Goal: Information Seeking & Learning: Learn about a topic

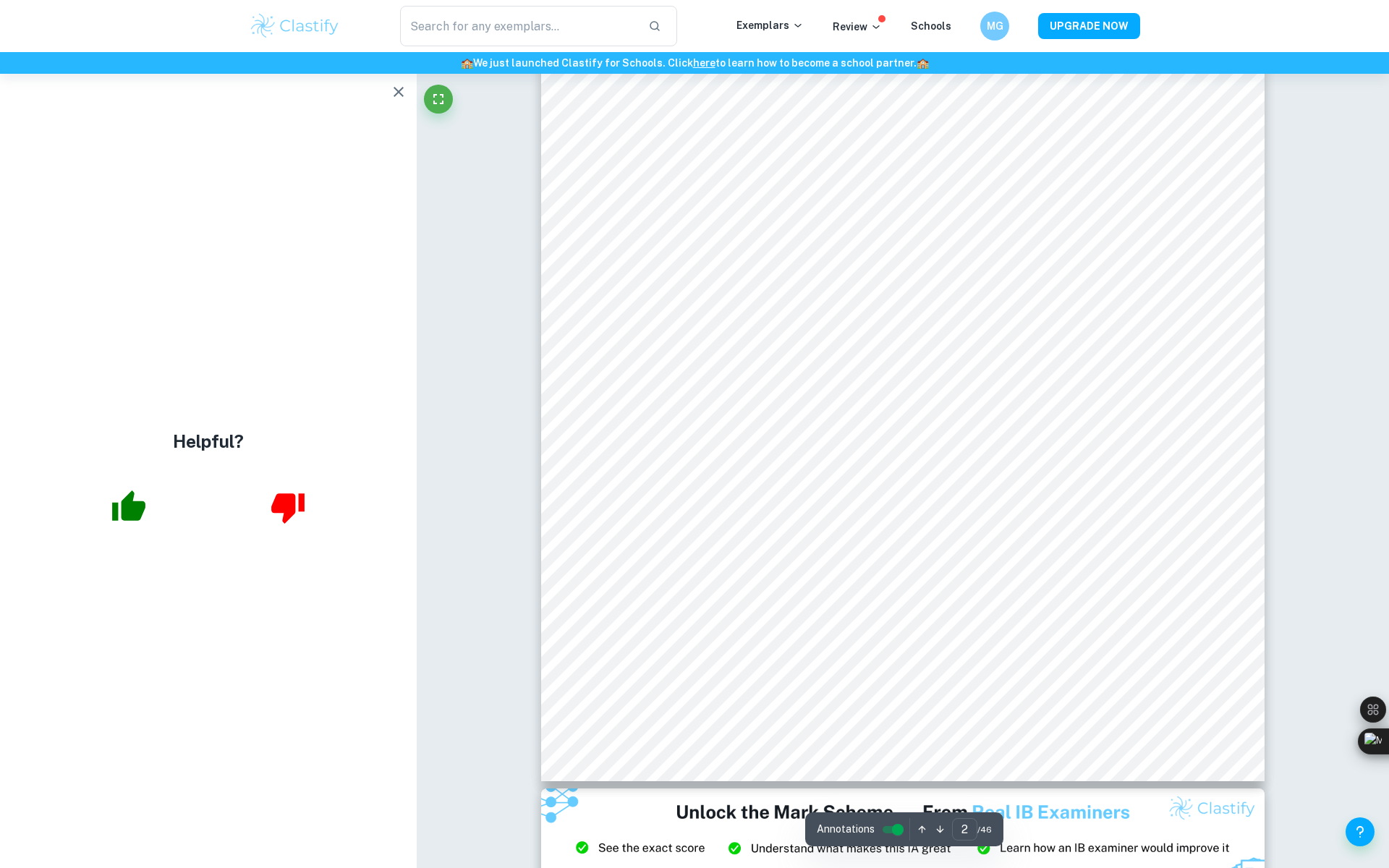
scroll to position [1287, 0]
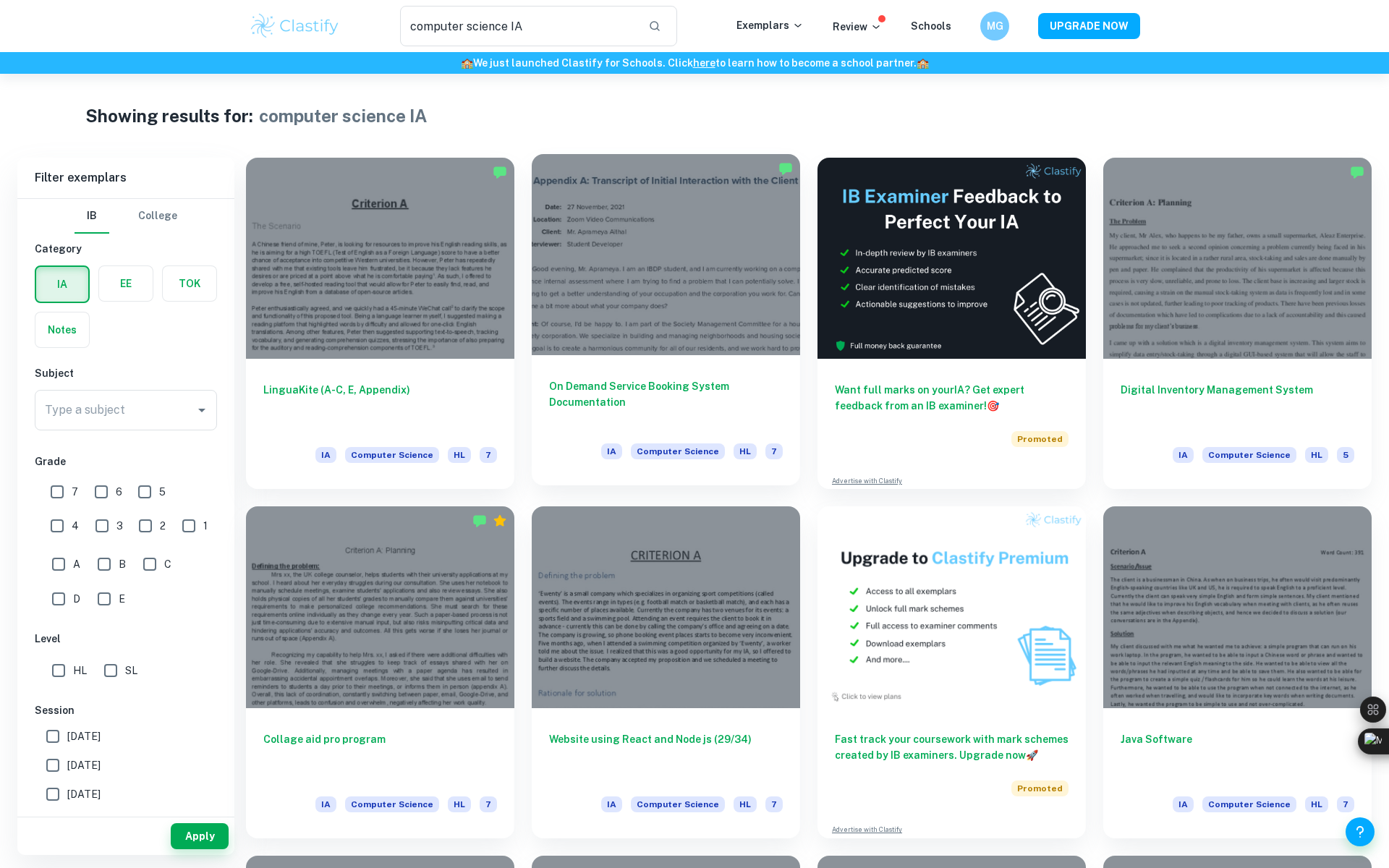
click at [624, 345] on div at bounding box center [666, 254] width 269 height 201
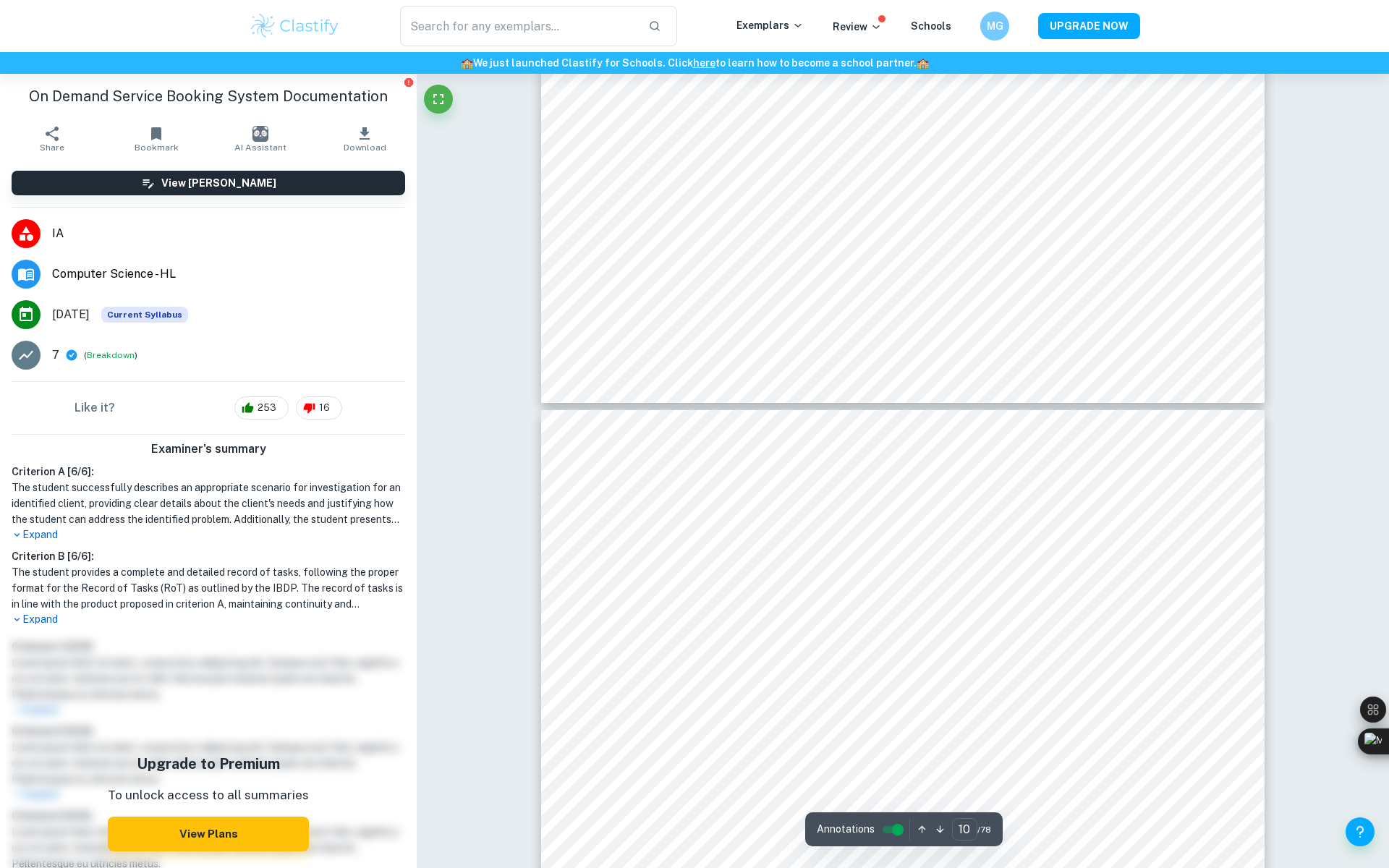
scroll to position [9633, 0]
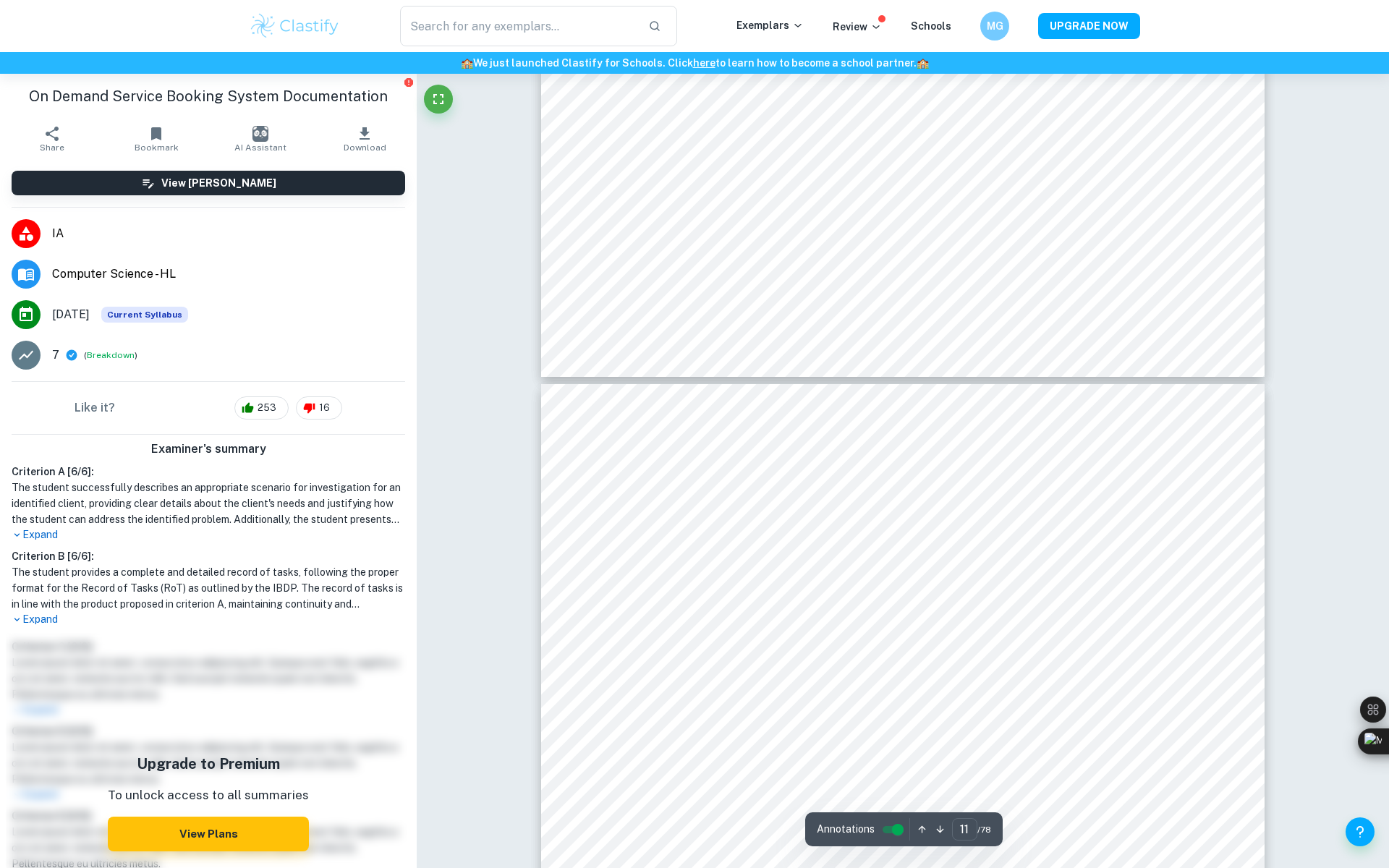
type input "12"
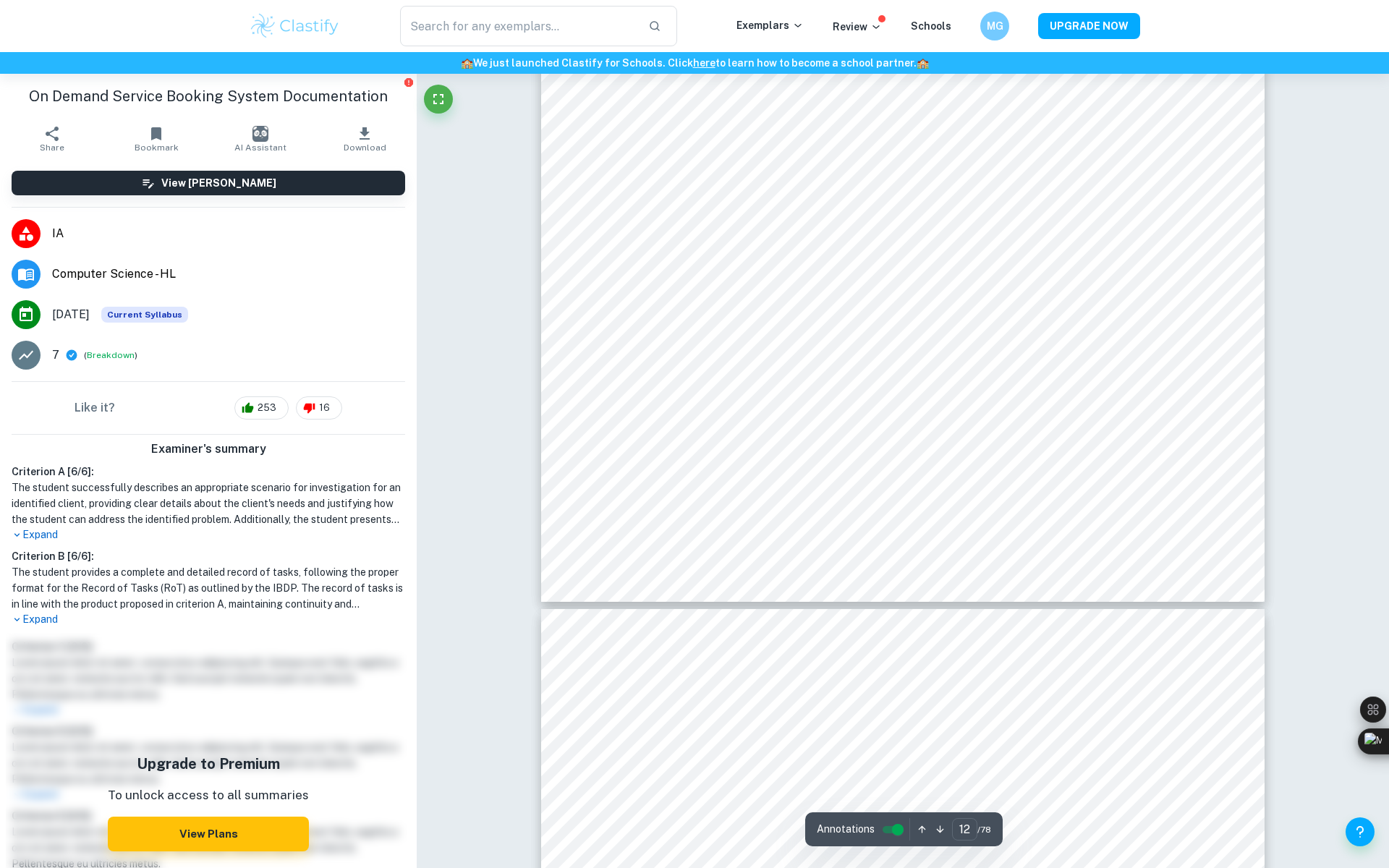
scroll to position [12079, 0]
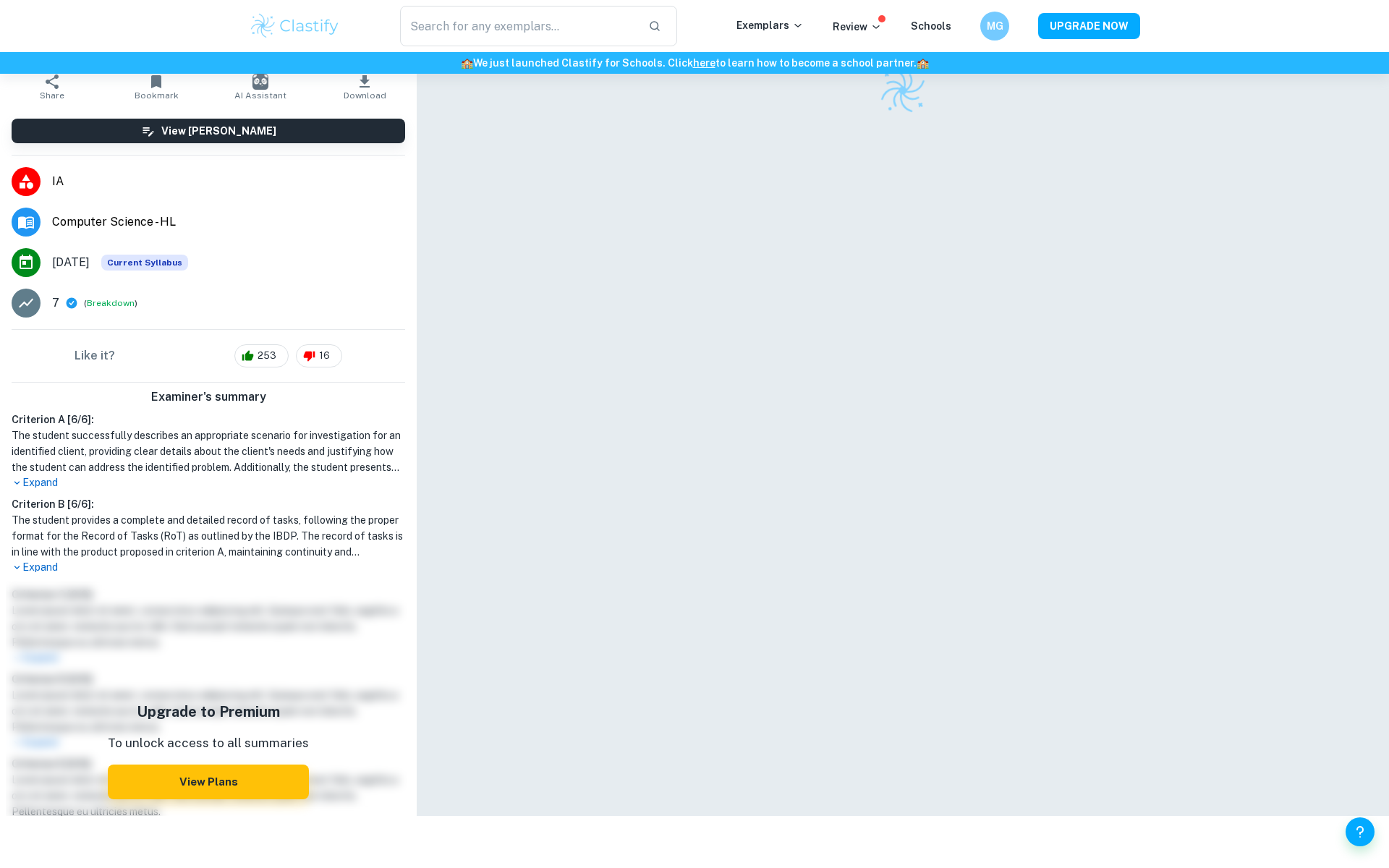
scroll to position [74, 0]
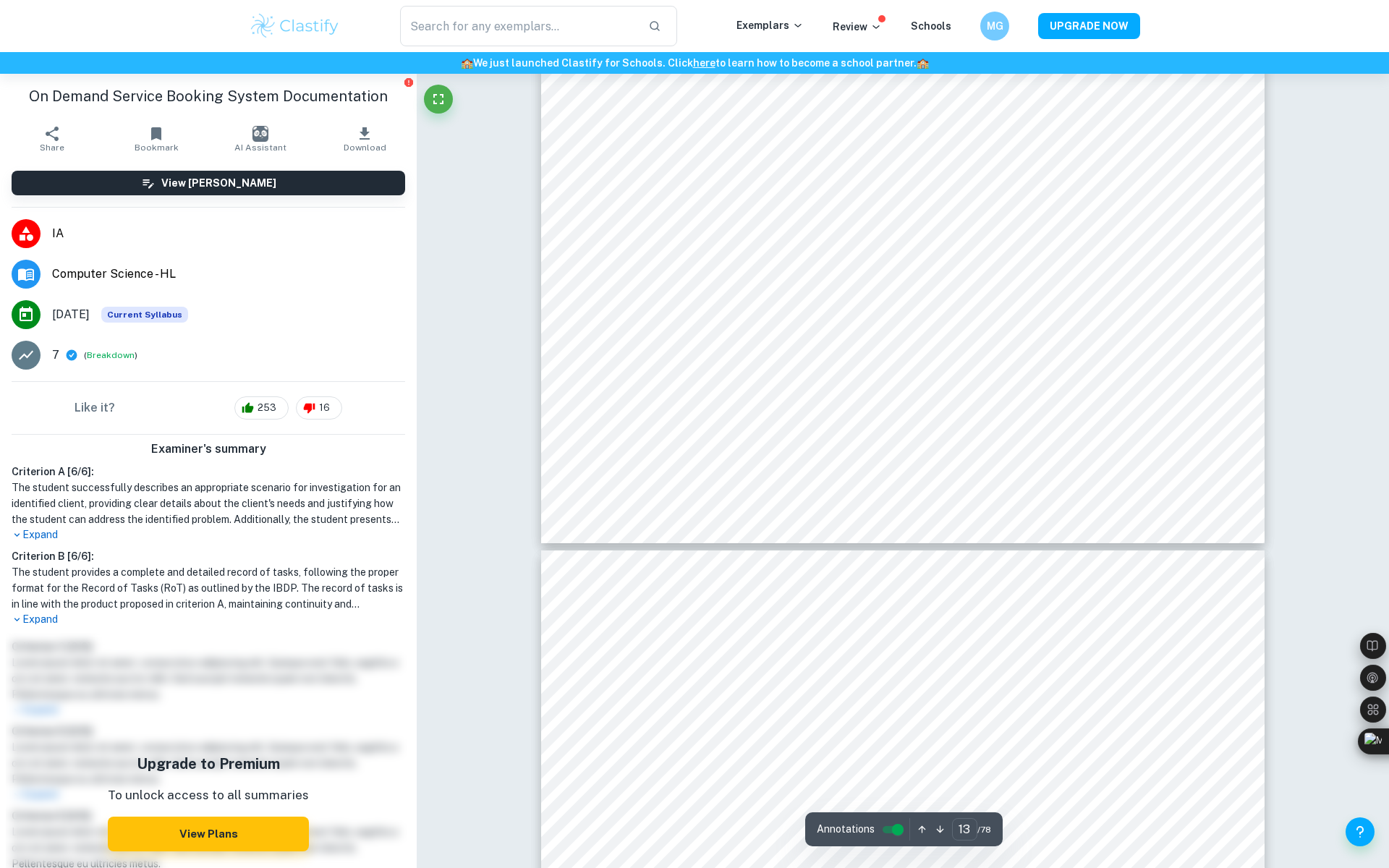
type input "12"
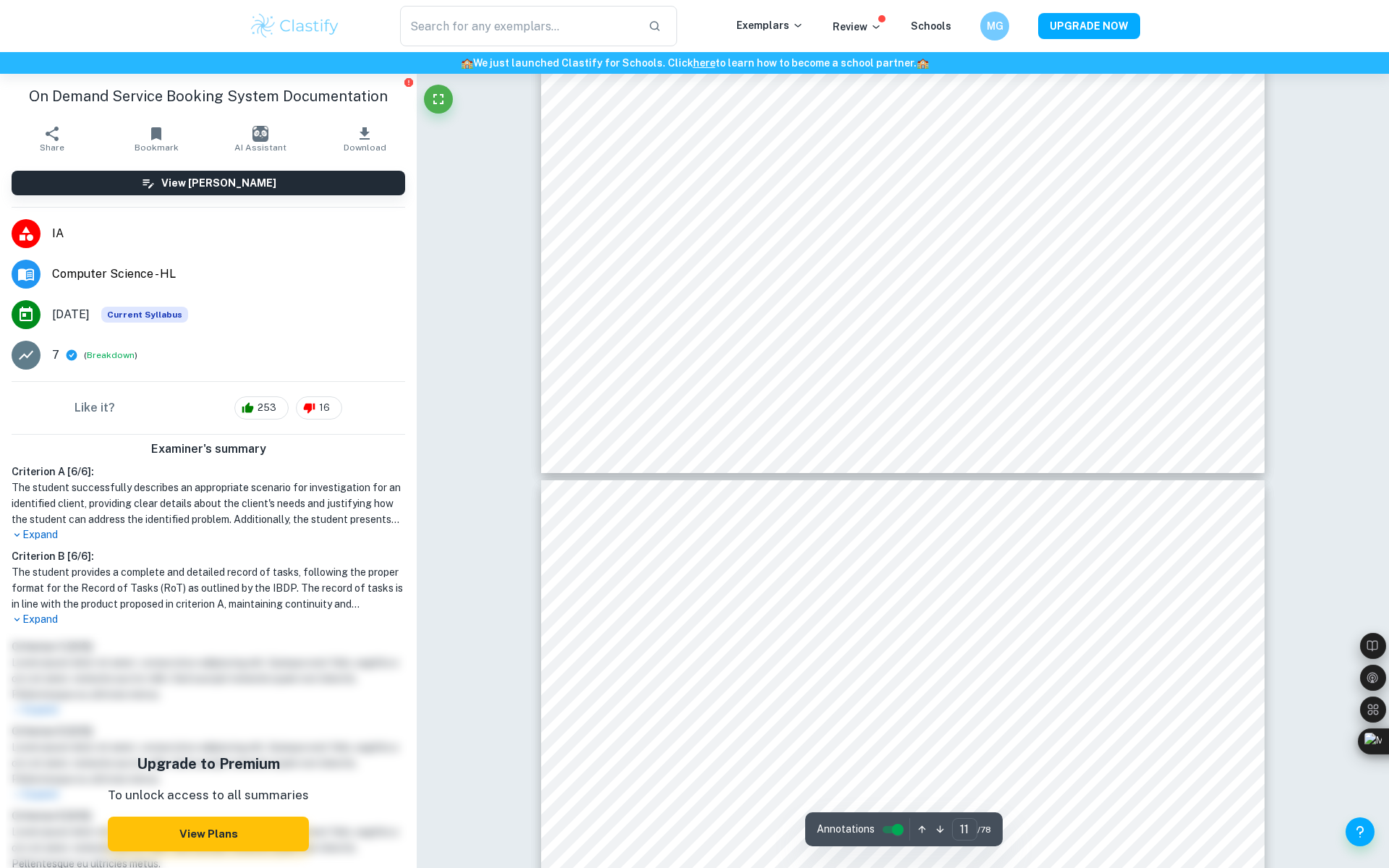
type input "12"
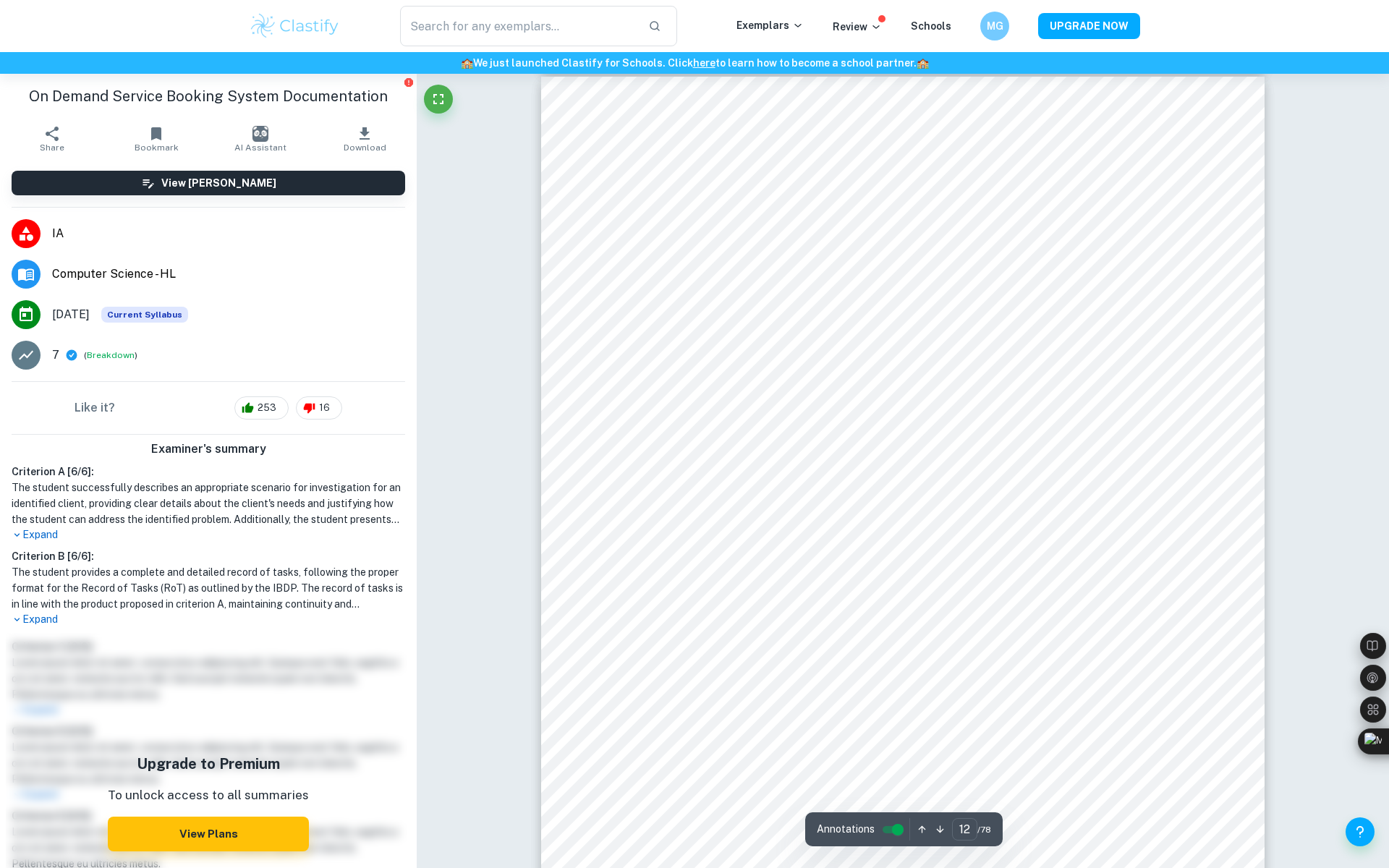
scroll to position [11663, 0]
